Goal: Transaction & Acquisition: Download file/media

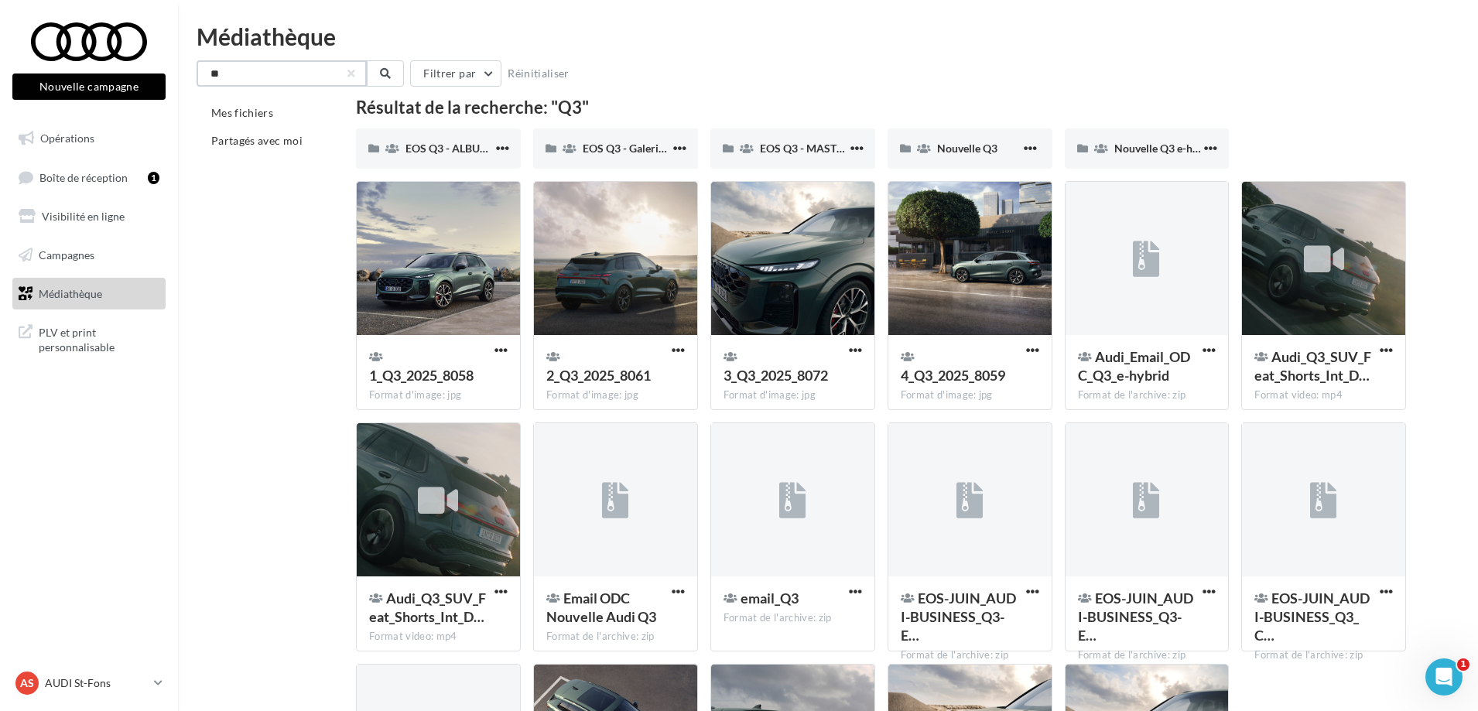
click at [235, 74] on input "**" at bounding box center [282, 73] width 170 height 26
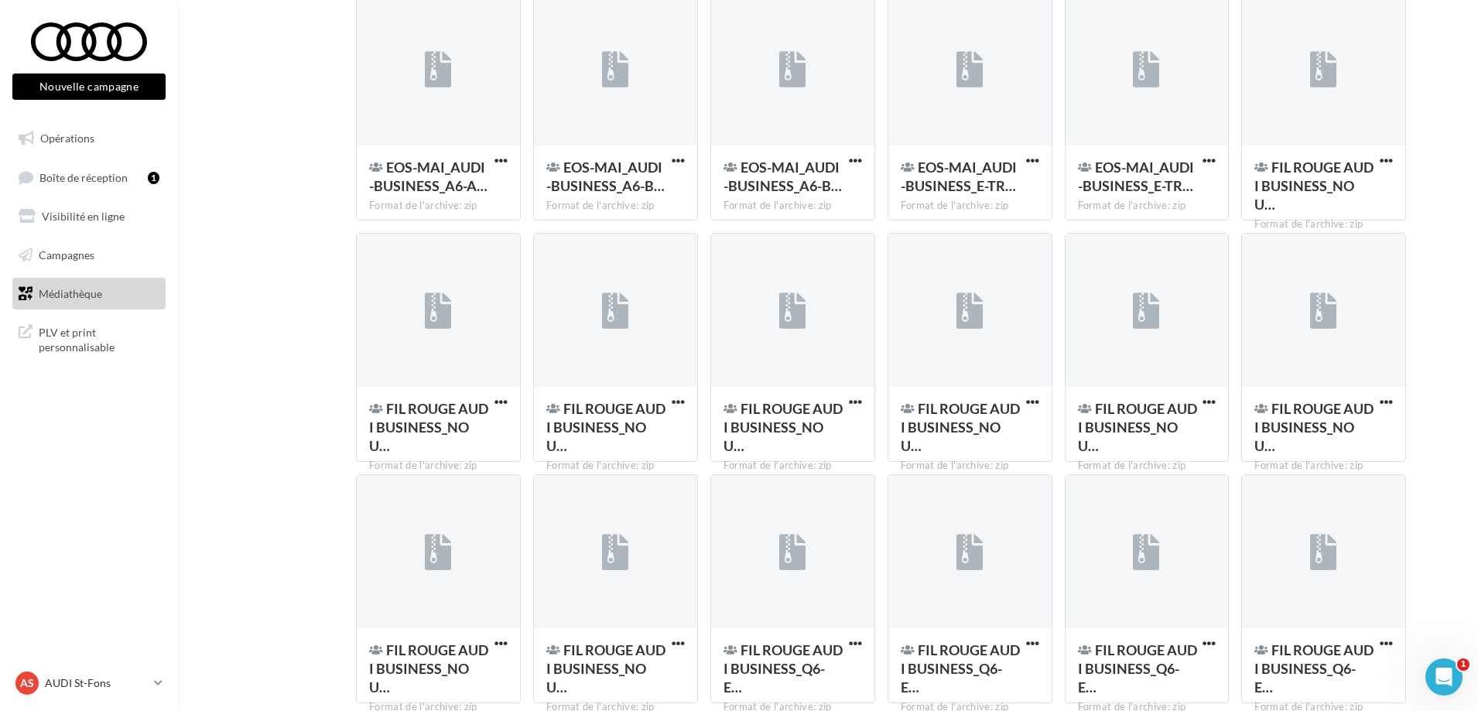
scroll to position [1701, 0]
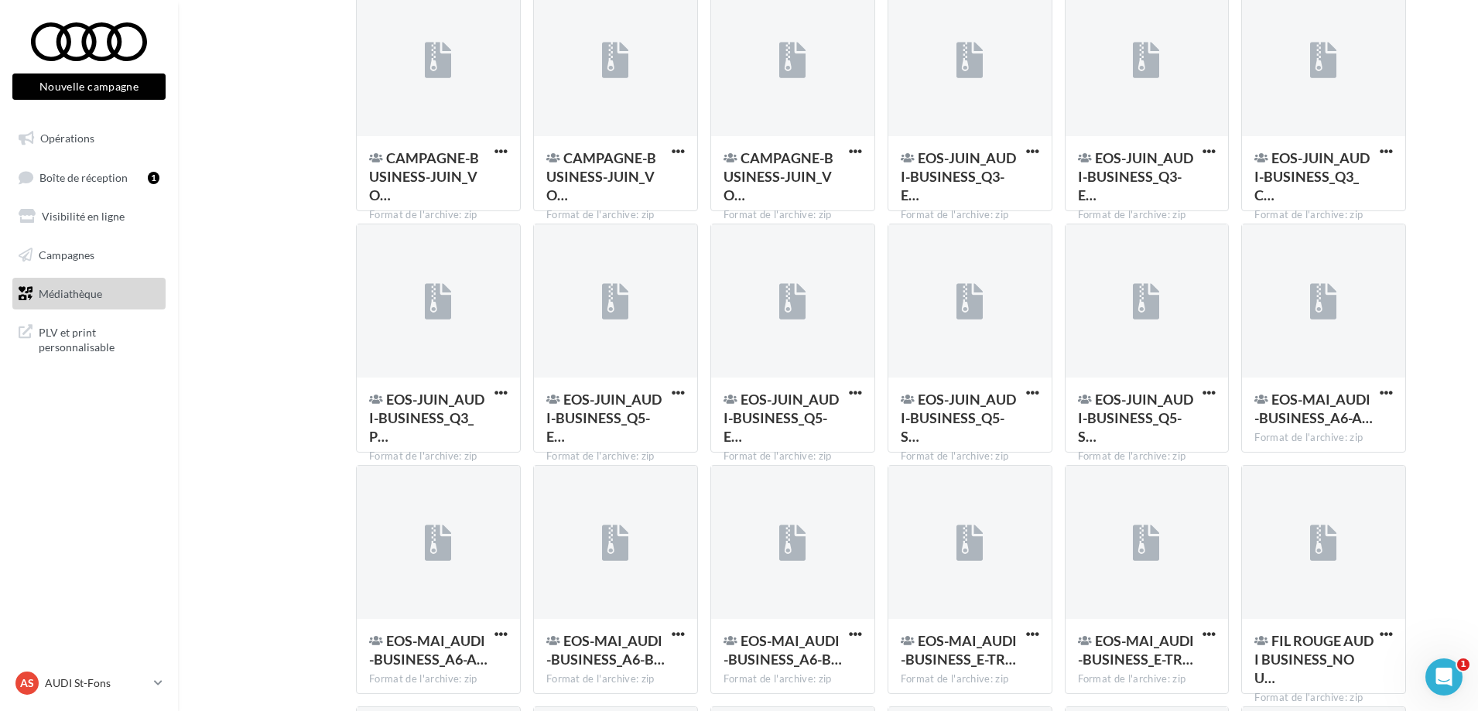
type input "********"
click at [674, 152] on span "button" at bounding box center [678, 151] width 13 height 13
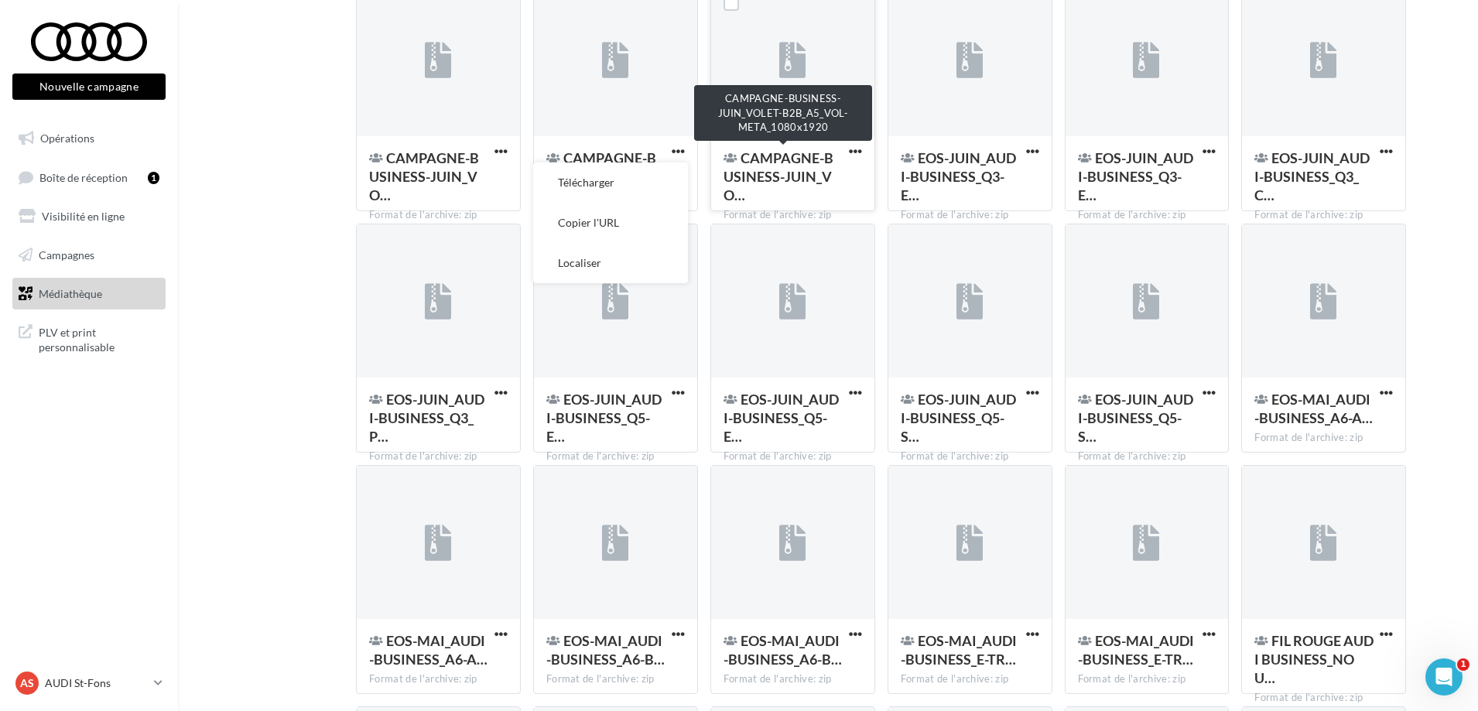
click at [766, 166] on span "CAMPAGNE-BUSINESS-JUIN_VO…" at bounding box center [779, 176] width 110 height 54
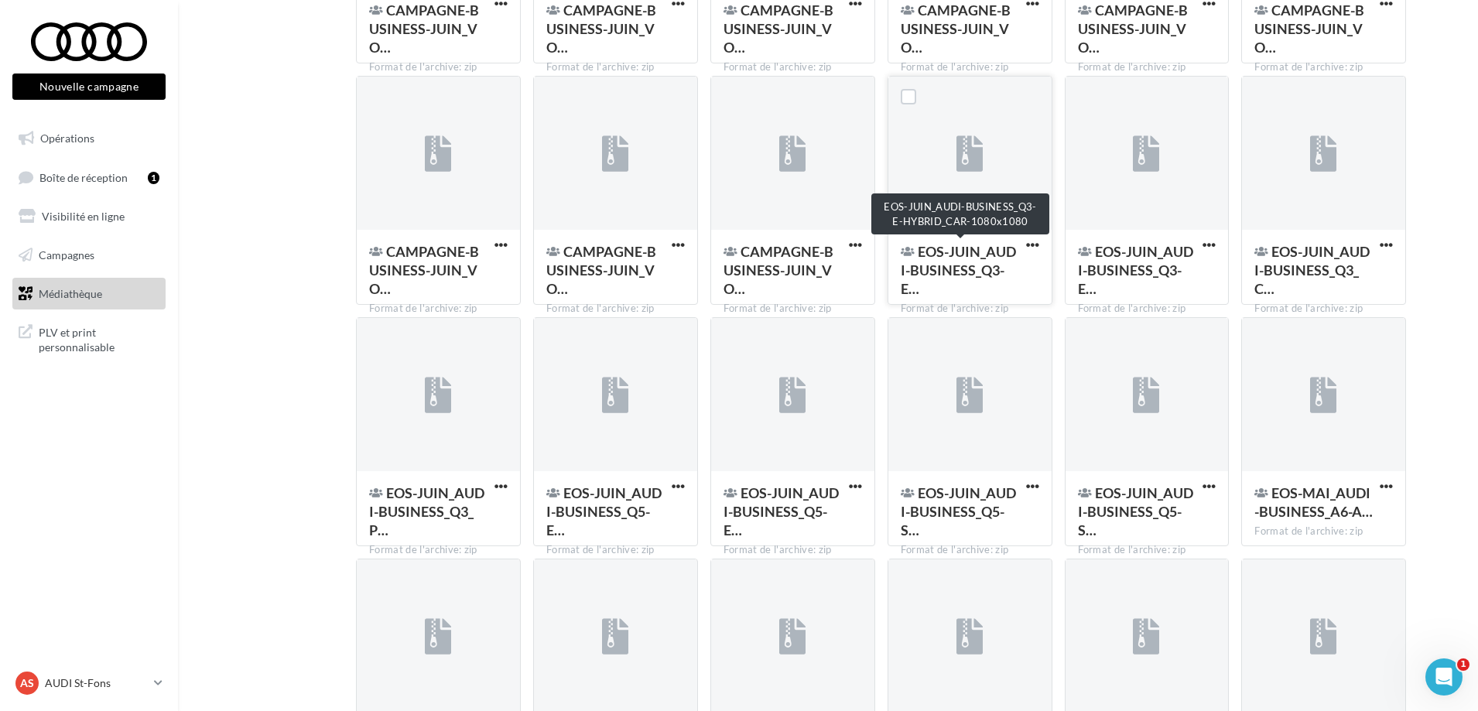
scroll to position [1546, 0]
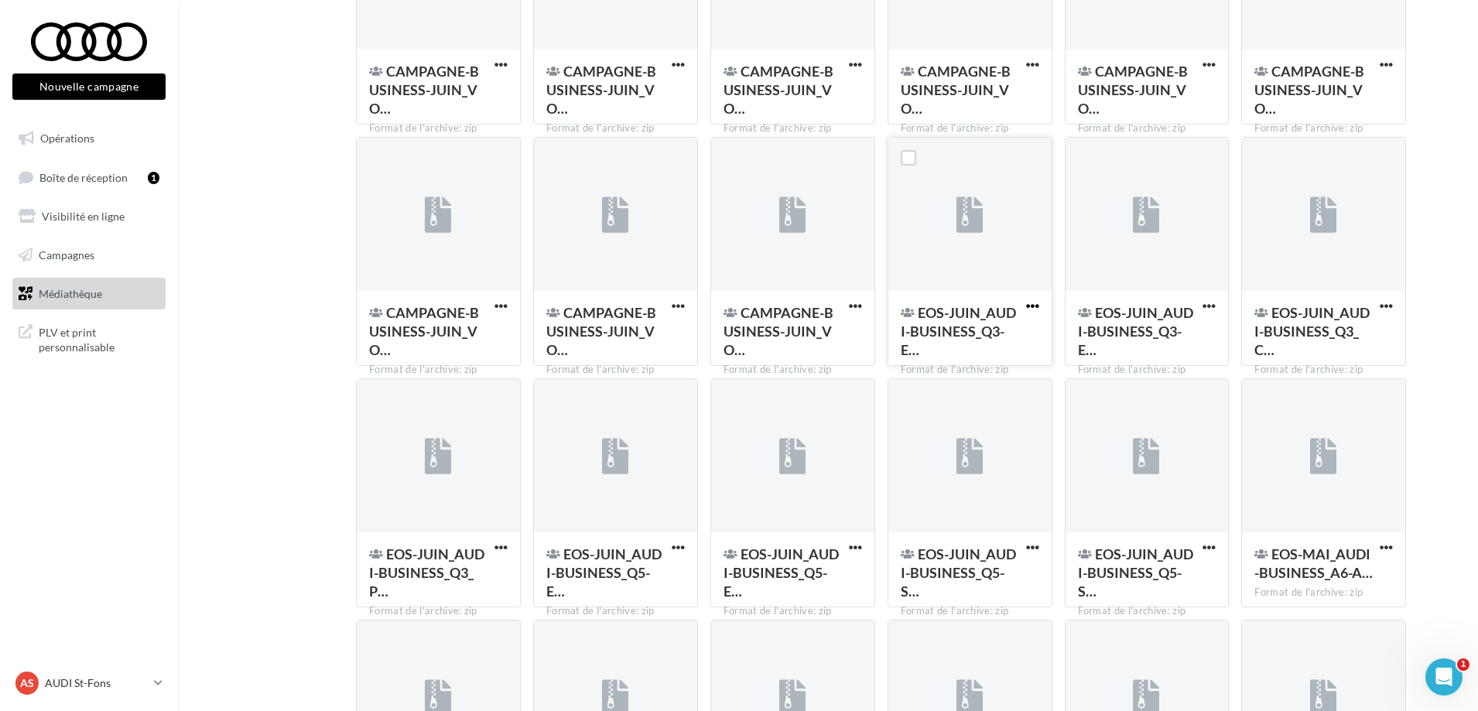
click at [1029, 307] on span "button" at bounding box center [1032, 306] width 13 height 13
click at [989, 340] on button "Télécharger" at bounding box center [965, 337] width 155 height 40
click at [859, 303] on span "button" at bounding box center [855, 306] width 13 height 13
click at [835, 327] on button "Télécharger" at bounding box center [788, 337] width 155 height 40
click at [500, 546] on span "button" at bounding box center [501, 547] width 13 height 13
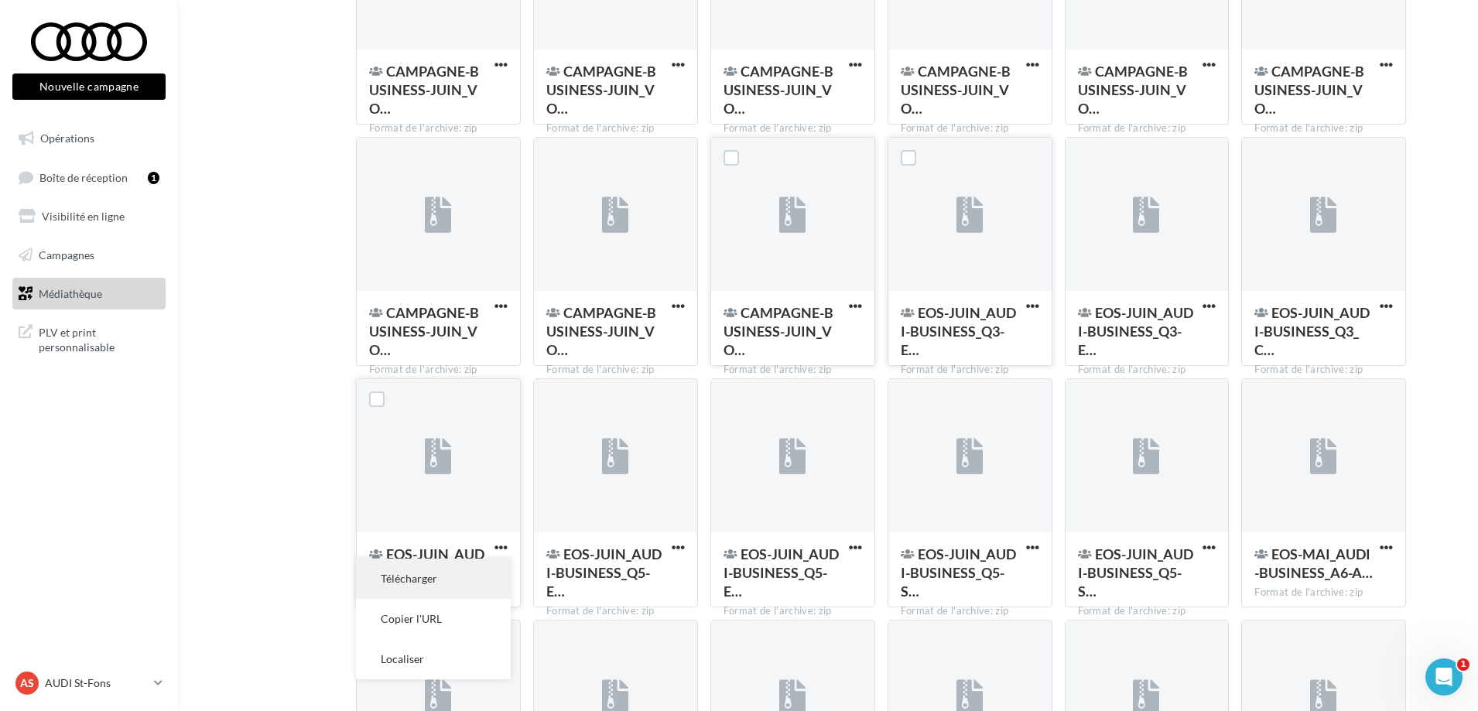
click at [480, 574] on button "Télécharger" at bounding box center [433, 579] width 155 height 40
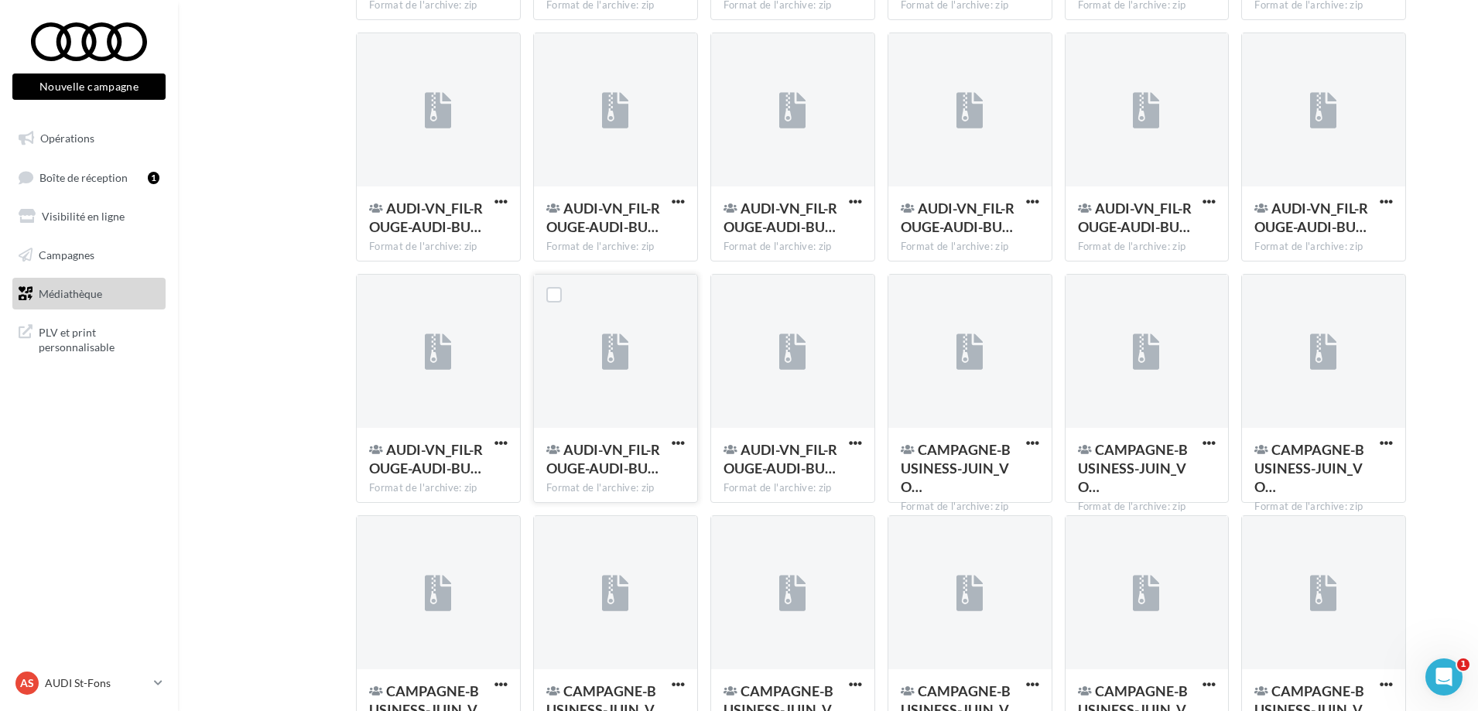
scroll to position [927, 0]
click at [1030, 442] on span "button" at bounding box center [1032, 442] width 13 height 13
click at [998, 461] on button "Télécharger" at bounding box center [965, 474] width 155 height 40
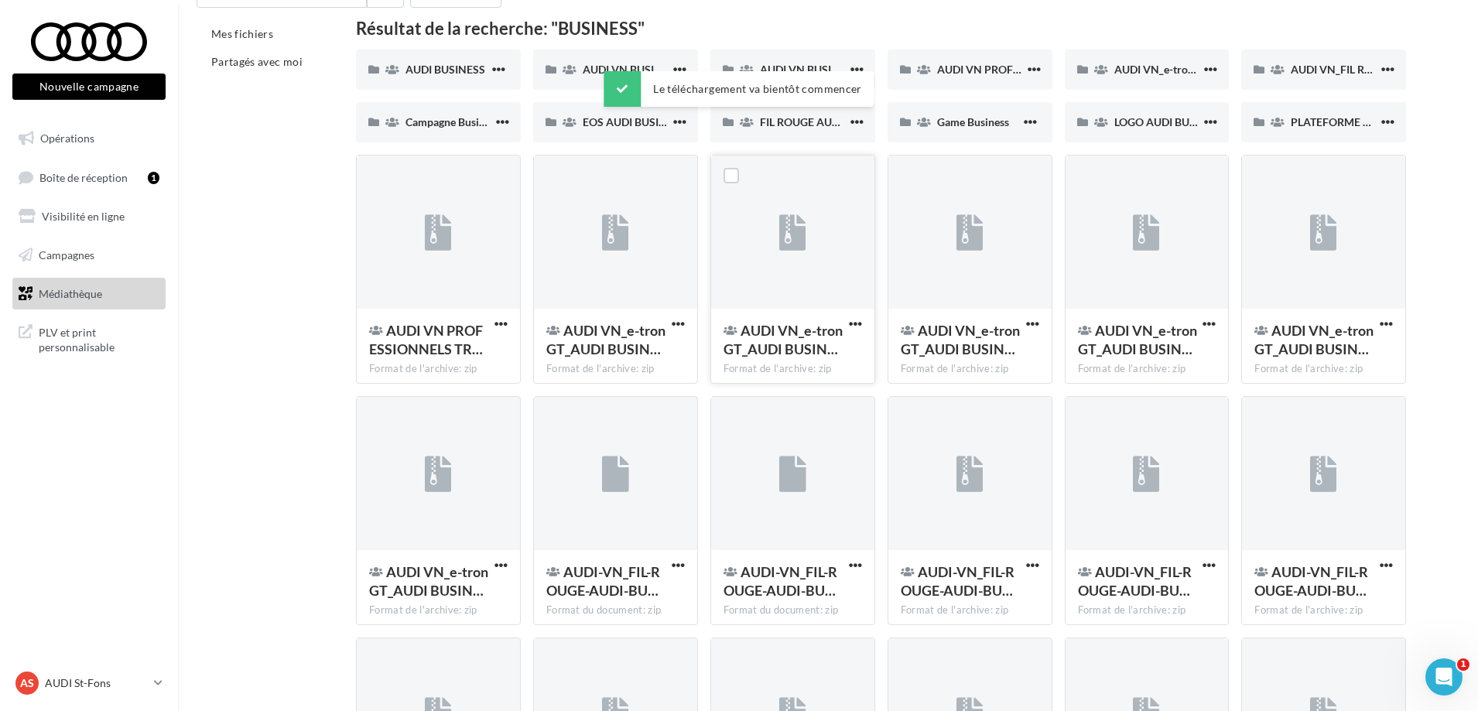
scroll to position [75, 0]
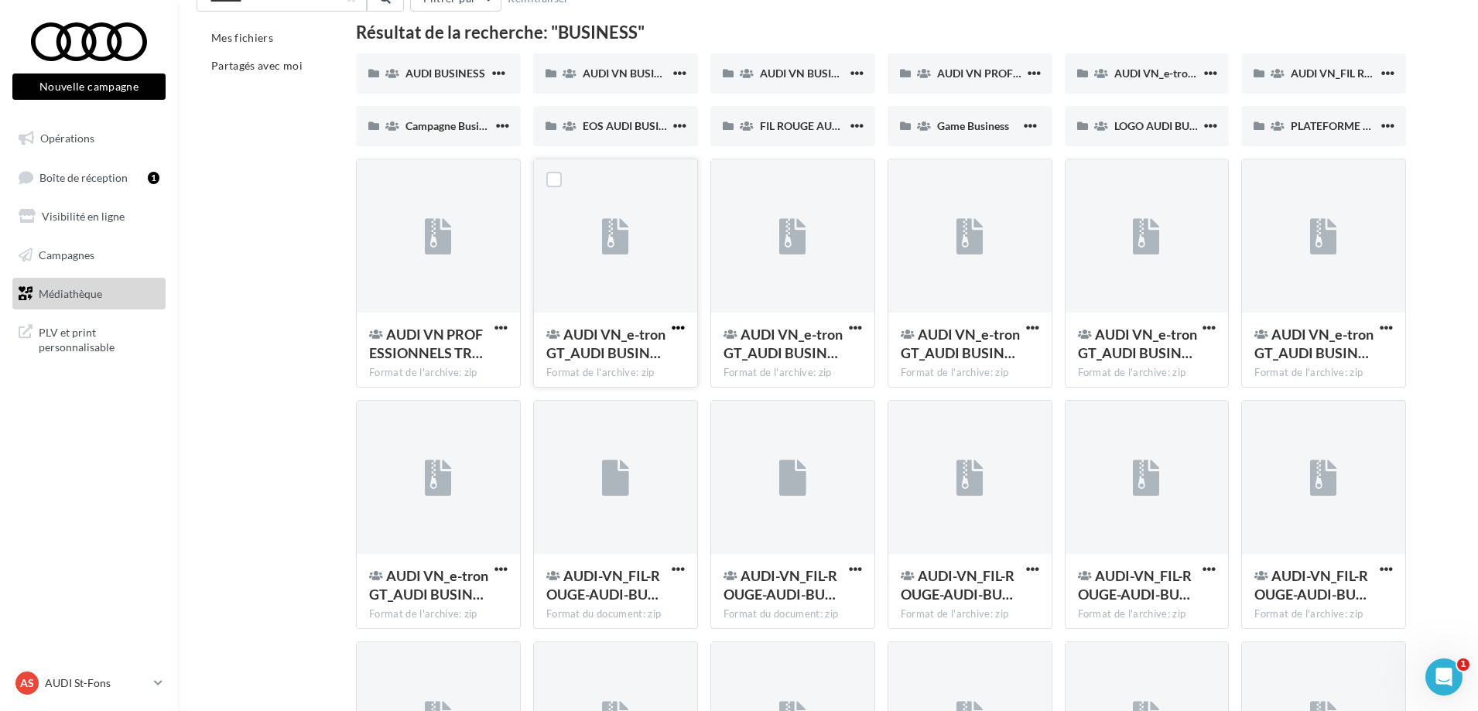
click at [677, 324] on span "button" at bounding box center [678, 327] width 13 height 13
click at [643, 351] on button "Télécharger" at bounding box center [610, 359] width 155 height 40
click at [1033, 327] on span "button" at bounding box center [1032, 327] width 13 height 13
click at [1012, 350] on button "Télécharger" at bounding box center [965, 359] width 155 height 40
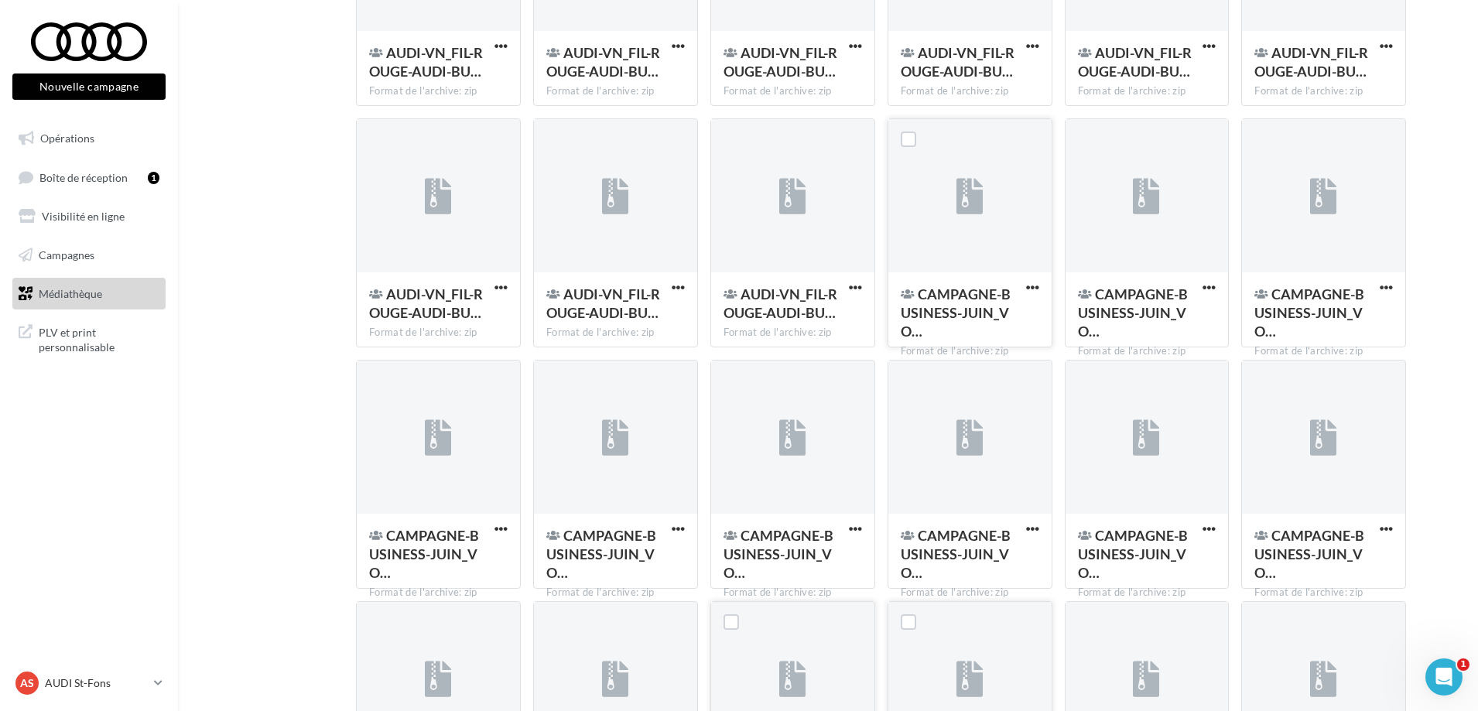
scroll to position [1701, 0]
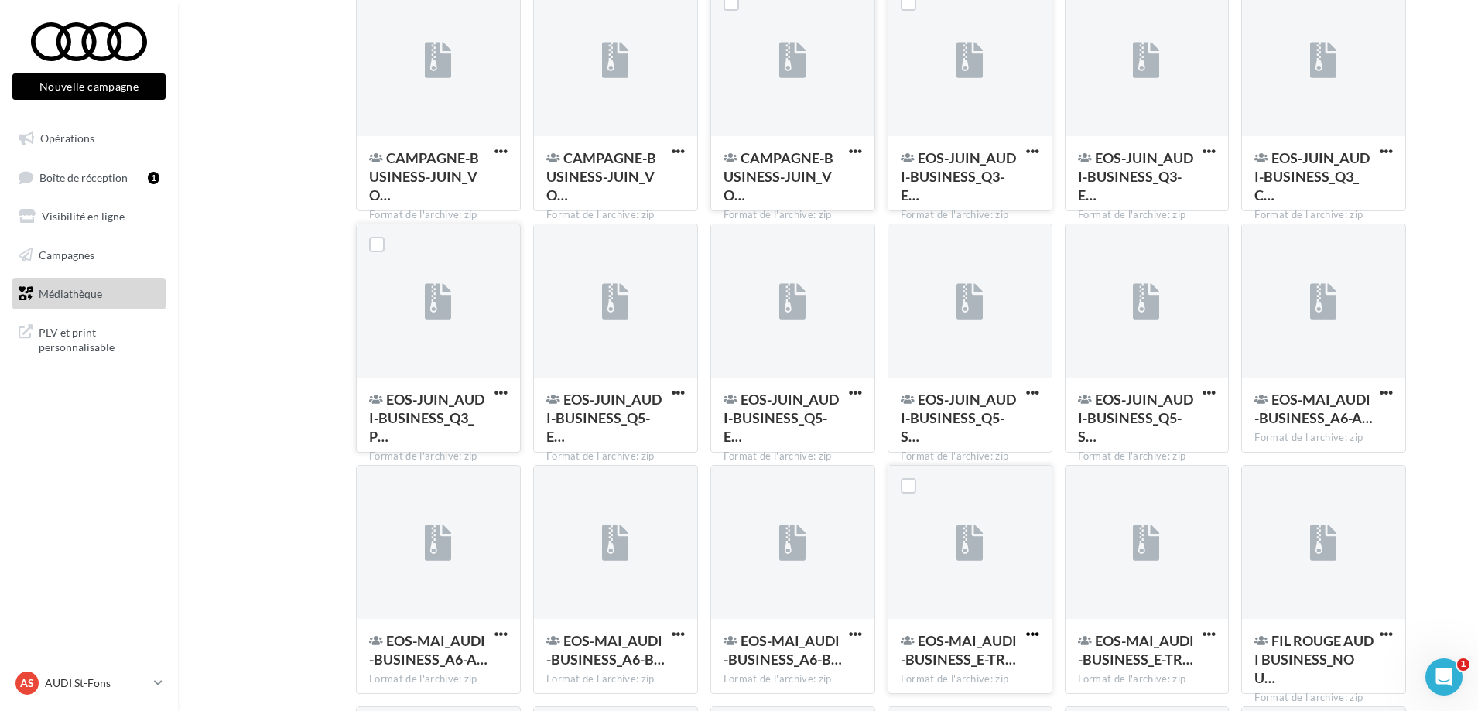
click at [1033, 629] on span "button" at bounding box center [1032, 634] width 13 height 13
click at [976, 535] on button "Télécharger" at bounding box center [965, 523] width 155 height 40
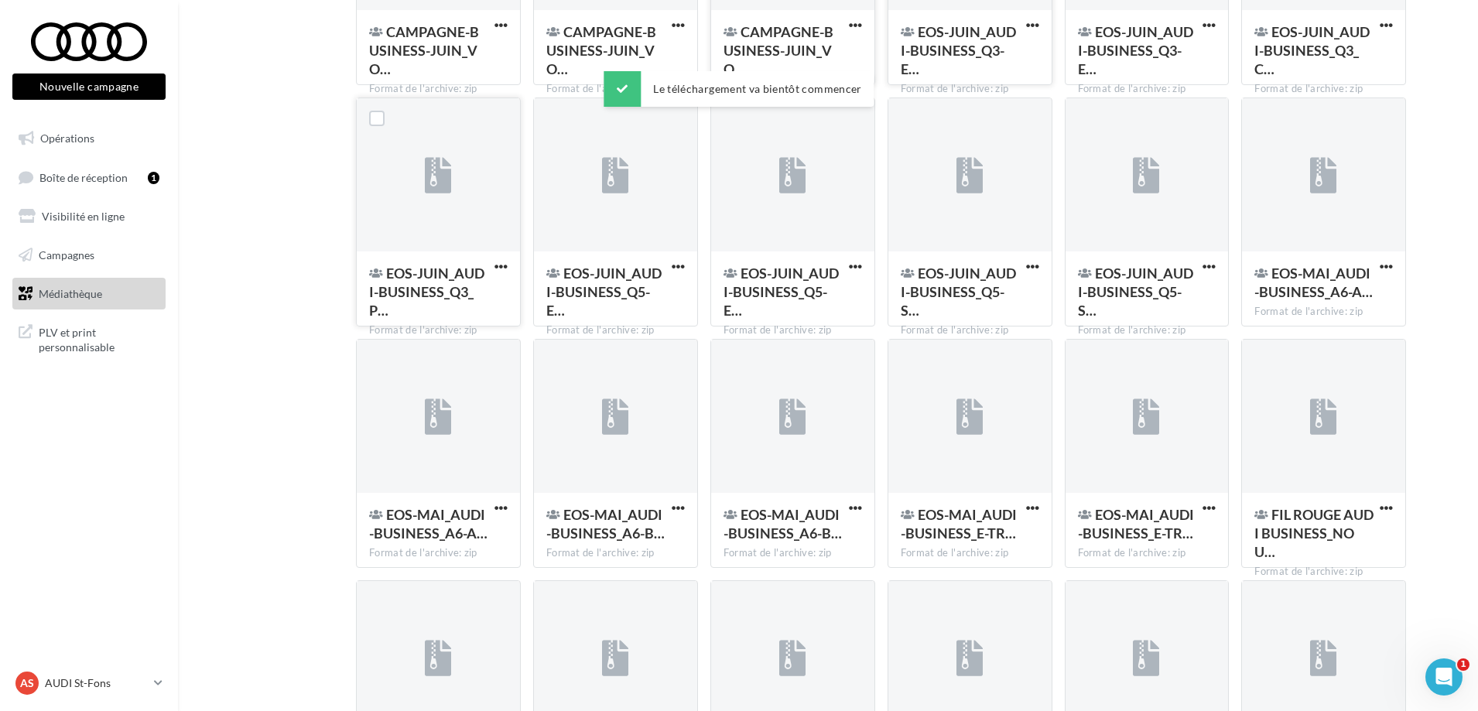
scroll to position [2088, 0]
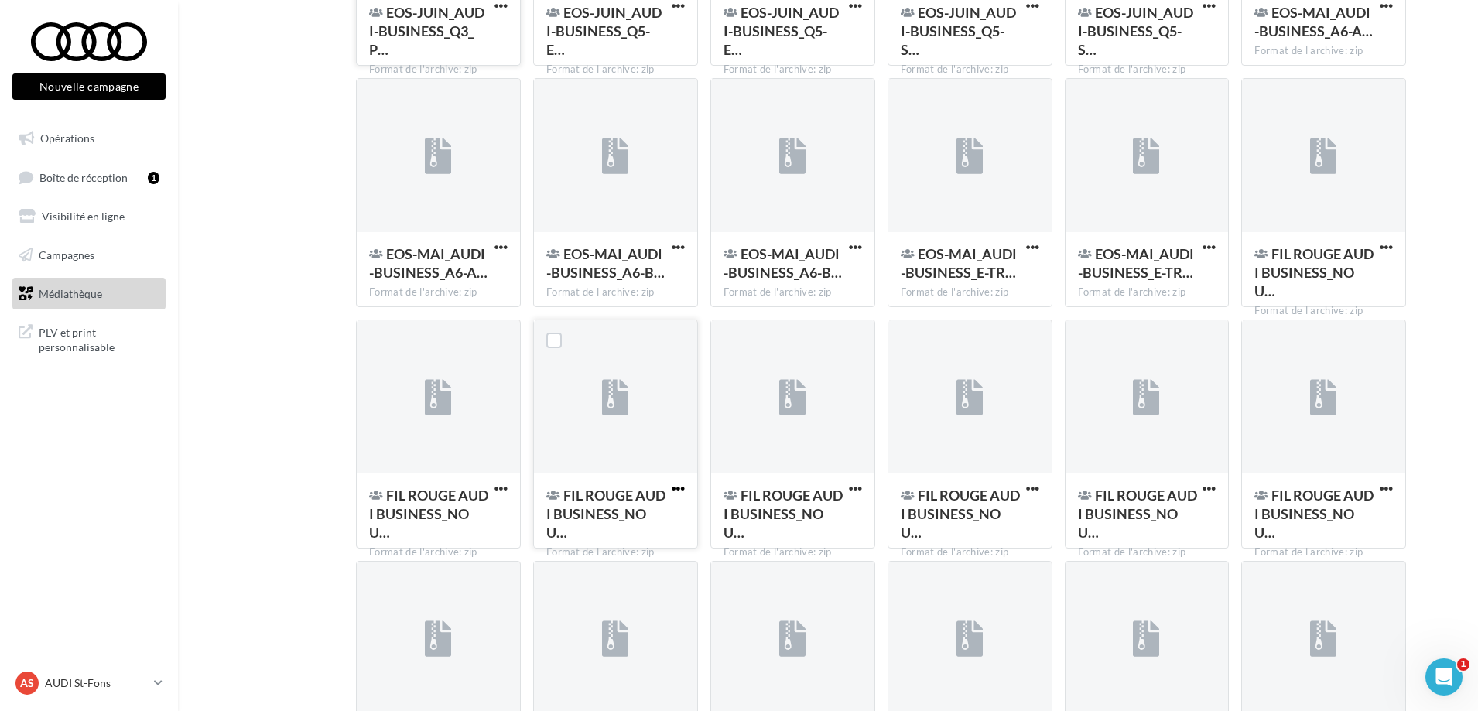
click at [678, 485] on span "button" at bounding box center [678, 488] width 13 height 13
click at [646, 506] on button "Télécharger" at bounding box center [610, 520] width 155 height 40
